Goal: Complete application form

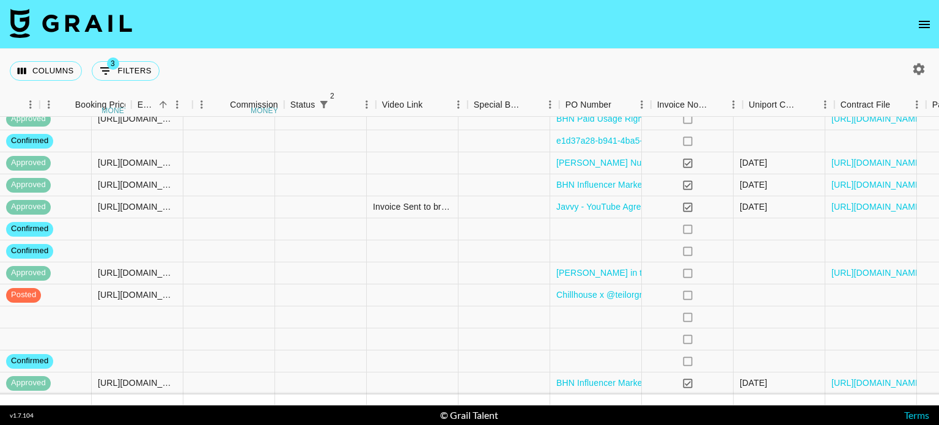
scroll to position [35, 1100]
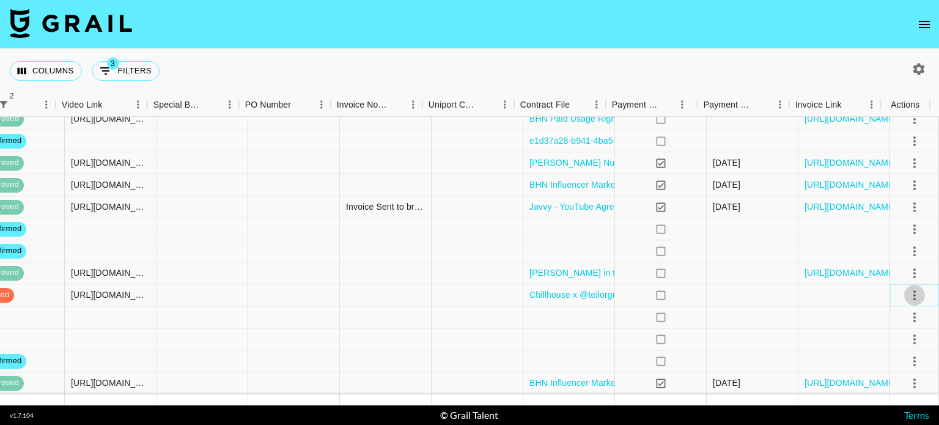
click at [909, 288] on icon "select merge strategy" at bounding box center [914, 295] width 15 height 15
click at [907, 402] on li "Approve" at bounding box center [899, 401] width 79 height 22
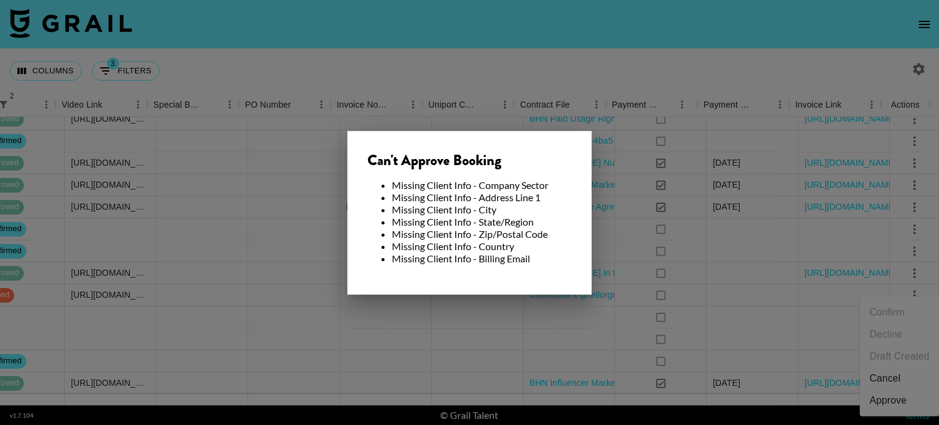
click at [545, 219] on li "Missing Client Info - State/Region" at bounding box center [482, 222] width 180 height 12
click at [659, 234] on div at bounding box center [469, 212] width 939 height 425
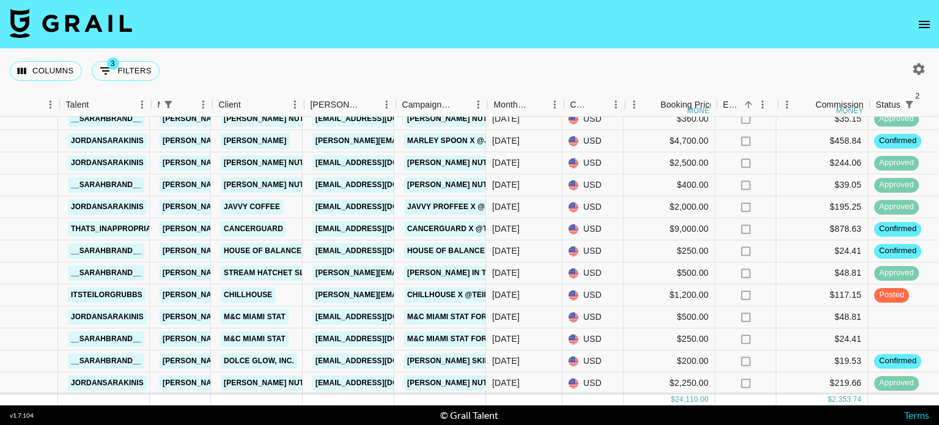
scroll to position [35, 193]
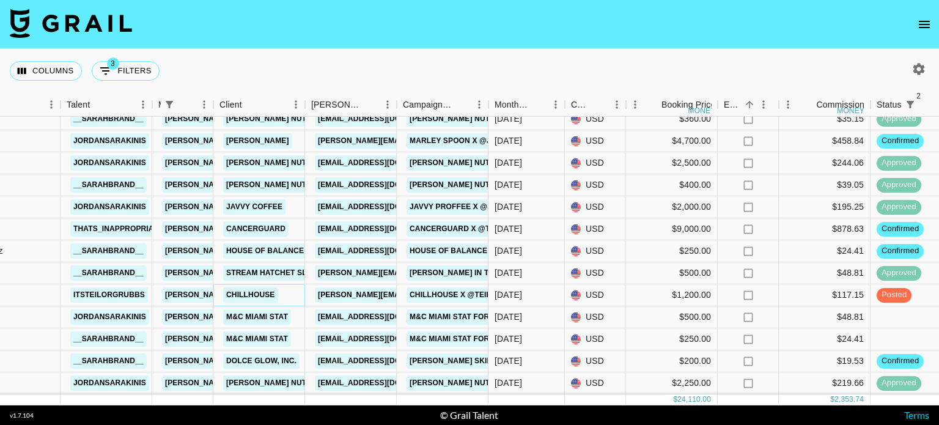
click at [246, 287] on link "Chillhouse" at bounding box center [250, 294] width 55 height 15
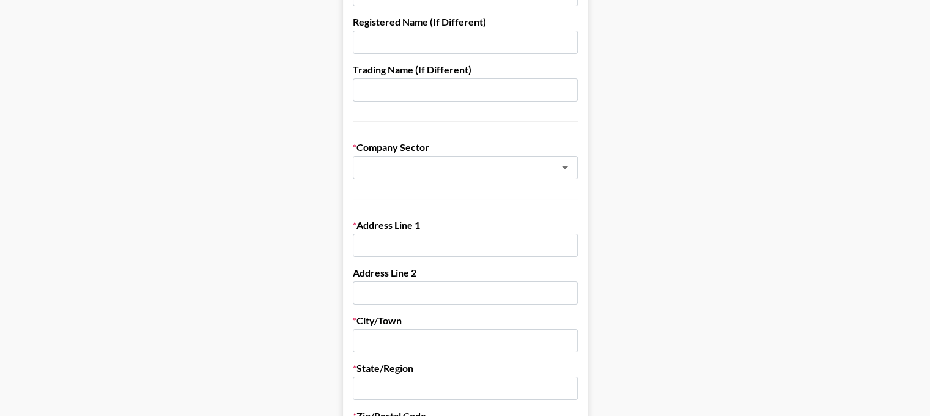
scroll to position [170, 0]
click at [396, 172] on input "text" at bounding box center [449, 167] width 178 height 14
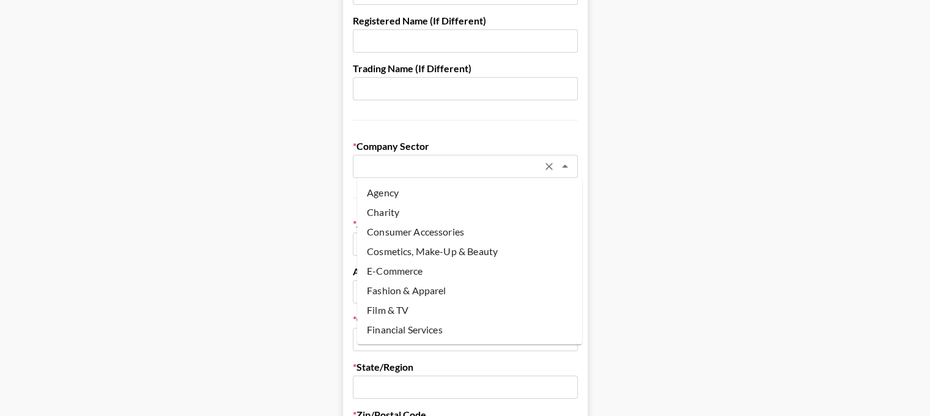
scroll to position [0, 0]
click at [480, 245] on li "Cosmetics, Make-Up & Beauty" at bounding box center [469, 252] width 225 height 20
type input "Cosmetics, Make-Up & Beauty"
